Goal: Use online tool/utility: Use online tool/utility

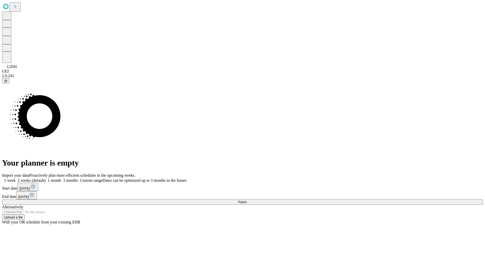
click at [247, 200] on span "Fetch" at bounding box center [242, 202] width 8 height 4
